Goal: Information Seeking & Learning: Learn about a topic

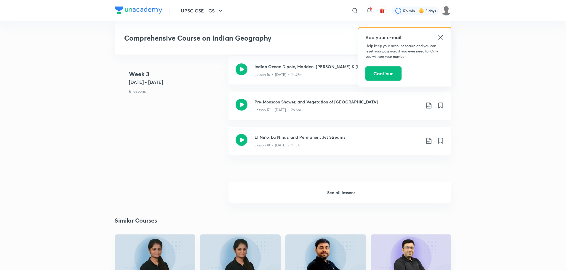
scroll to position [936, 0]
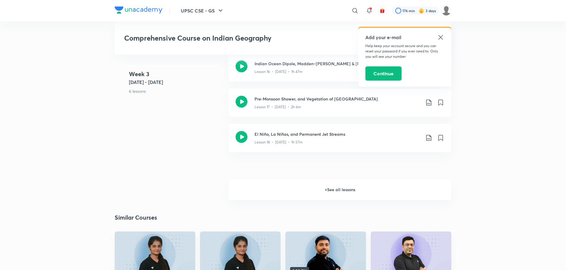
click at [300, 183] on h6 "+ See all lessons" at bounding box center [339, 189] width 223 height 21
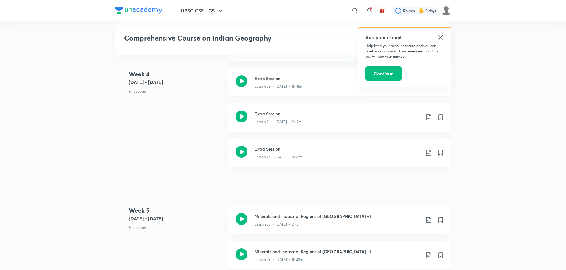
scroll to position [1283, 0]
click at [242, 213] on icon at bounding box center [242, 219] width 12 height 12
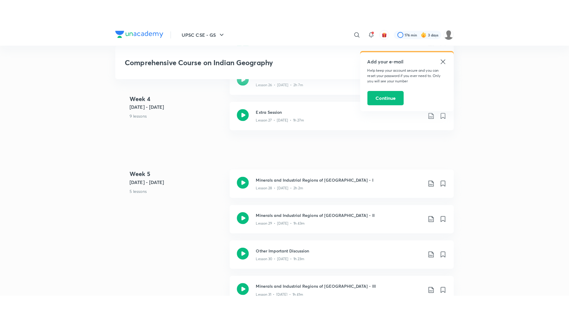
scroll to position [1345, 0]
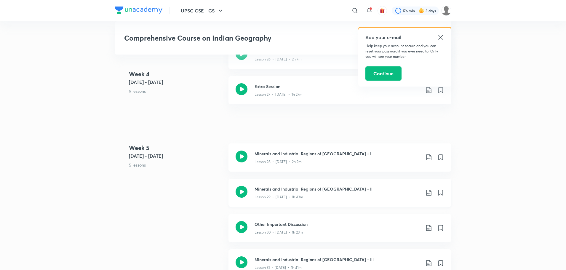
click at [241, 186] on icon at bounding box center [242, 192] width 12 height 12
